Goal: Task Accomplishment & Management: Manage account settings

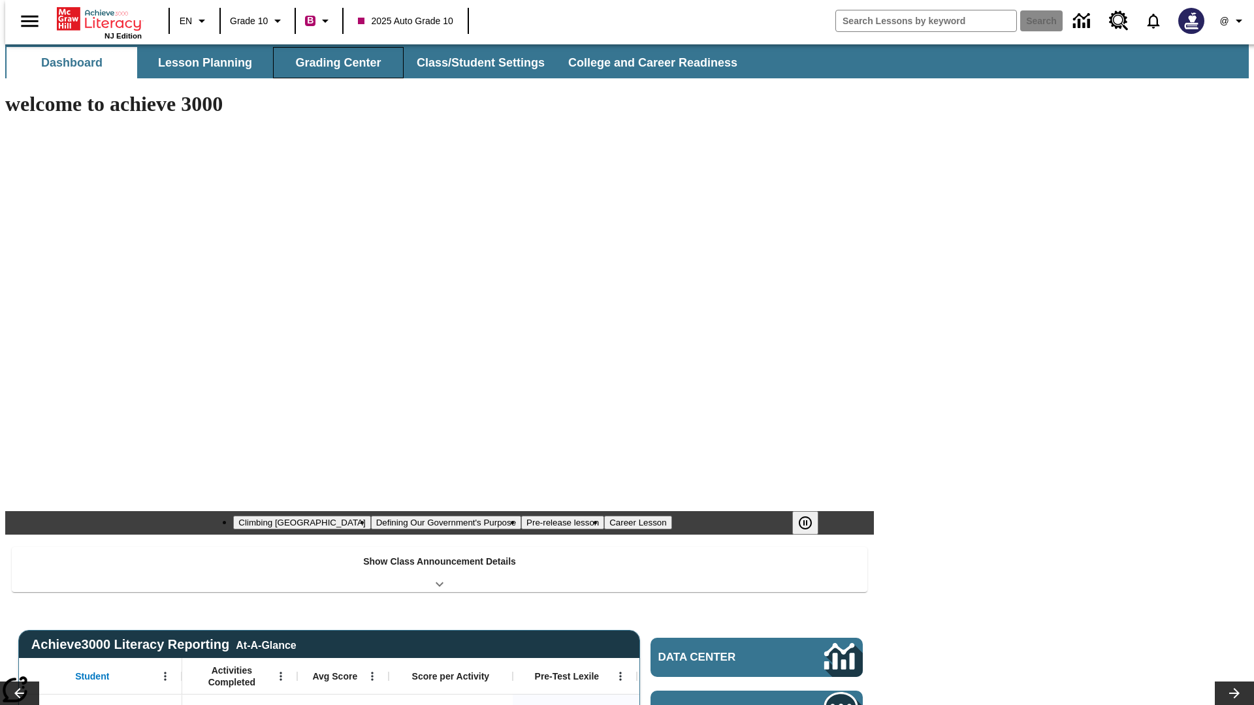
click at [333, 63] on button "Grading Center" at bounding box center [338, 62] width 131 height 31
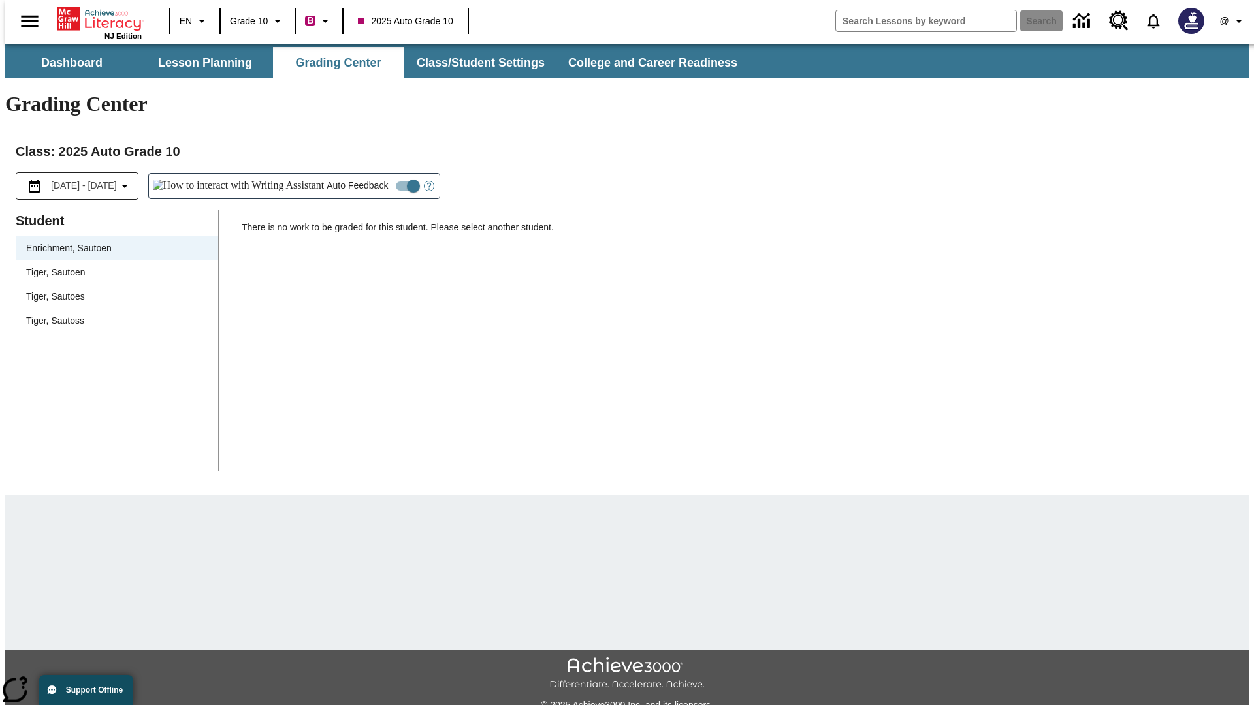
click at [112, 266] on span "Tiger, Sautoen" at bounding box center [117, 273] width 182 height 14
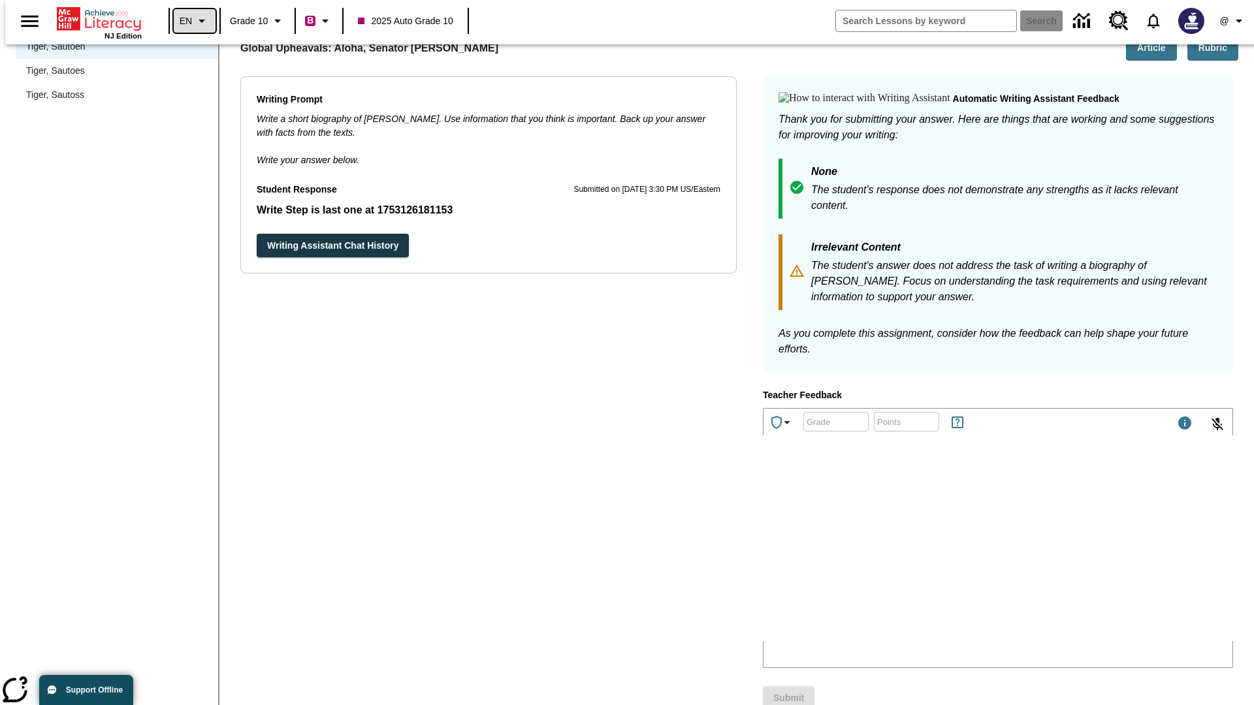
click at [194, 21] on icon "Language: EN, Select a language" at bounding box center [202, 21] width 16 height 16
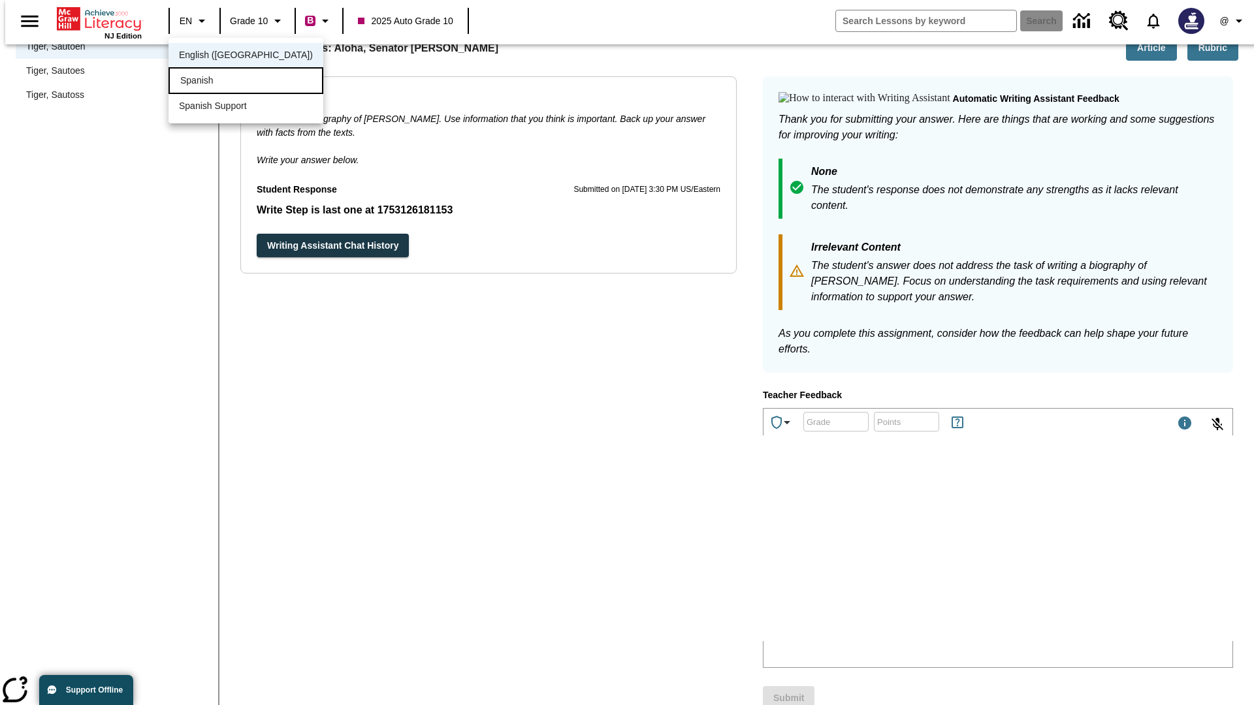
click at [218, 82] on div "Spanish" at bounding box center [246, 80] width 155 height 27
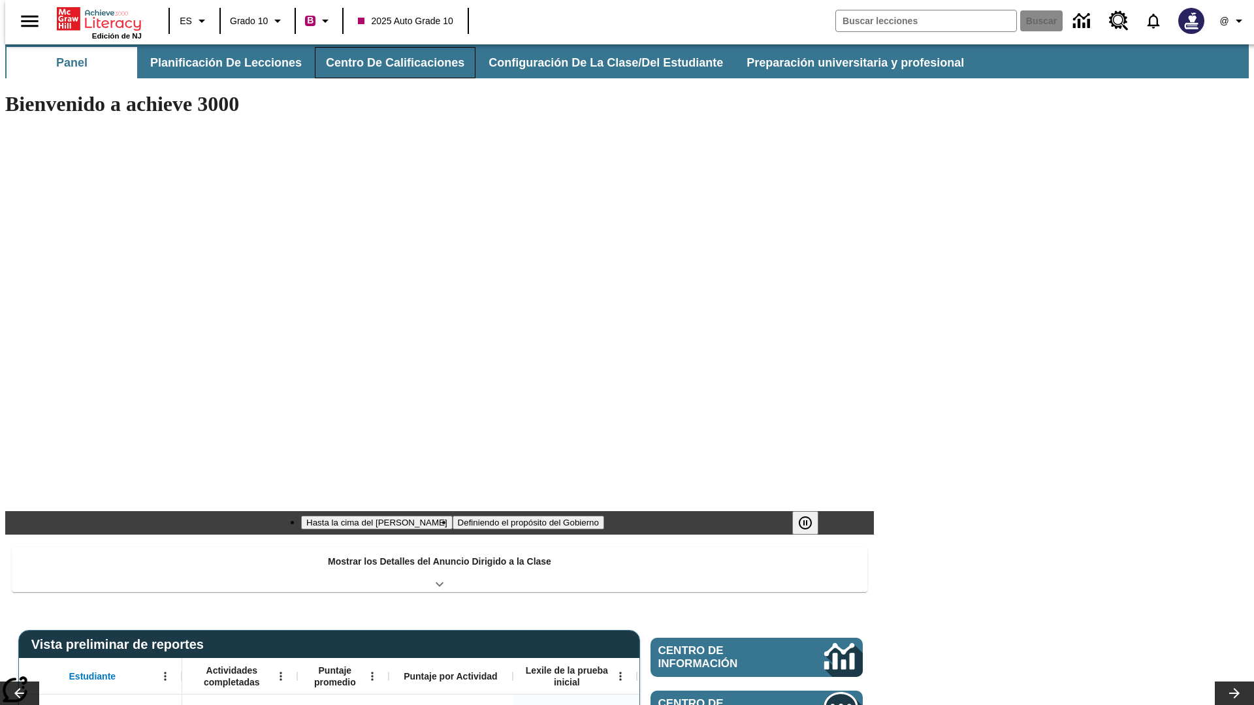
click at [384, 63] on button "Centro de calificaciones" at bounding box center [395, 62] width 161 height 31
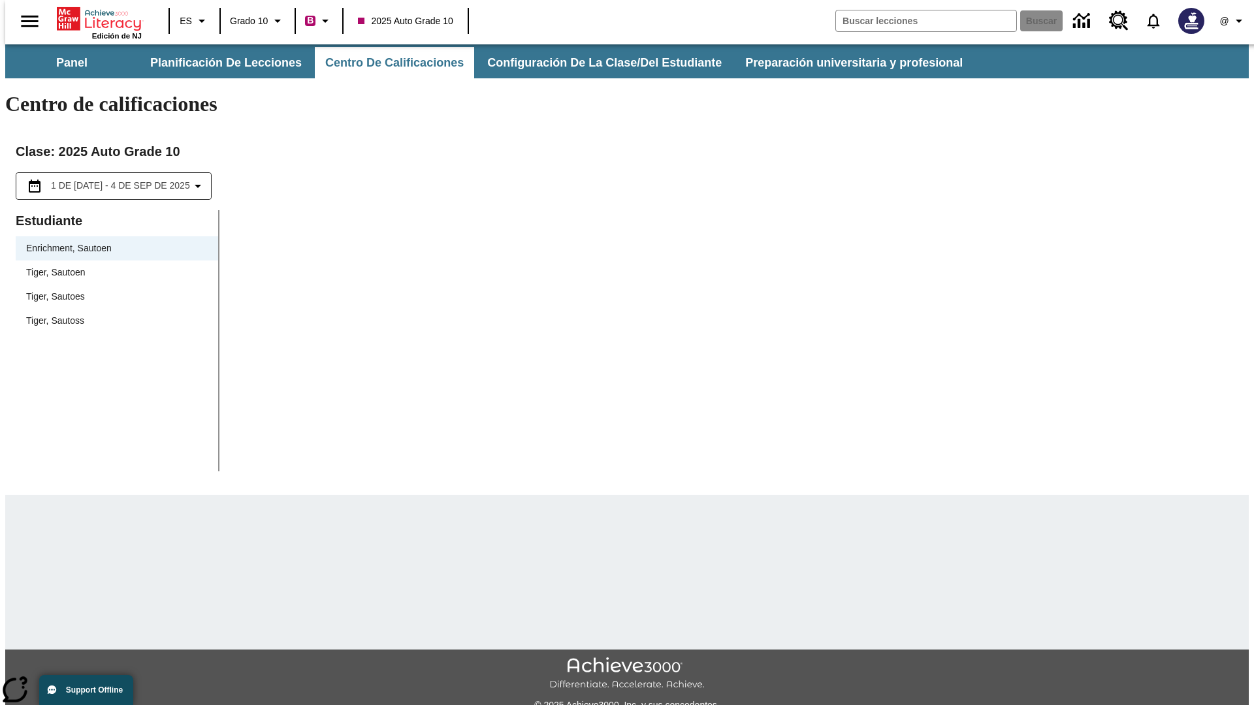
click at [112, 266] on span "Tiger, Sautoen" at bounding box center [117, 273] width 182 height 14
